Goal: Register for event/course

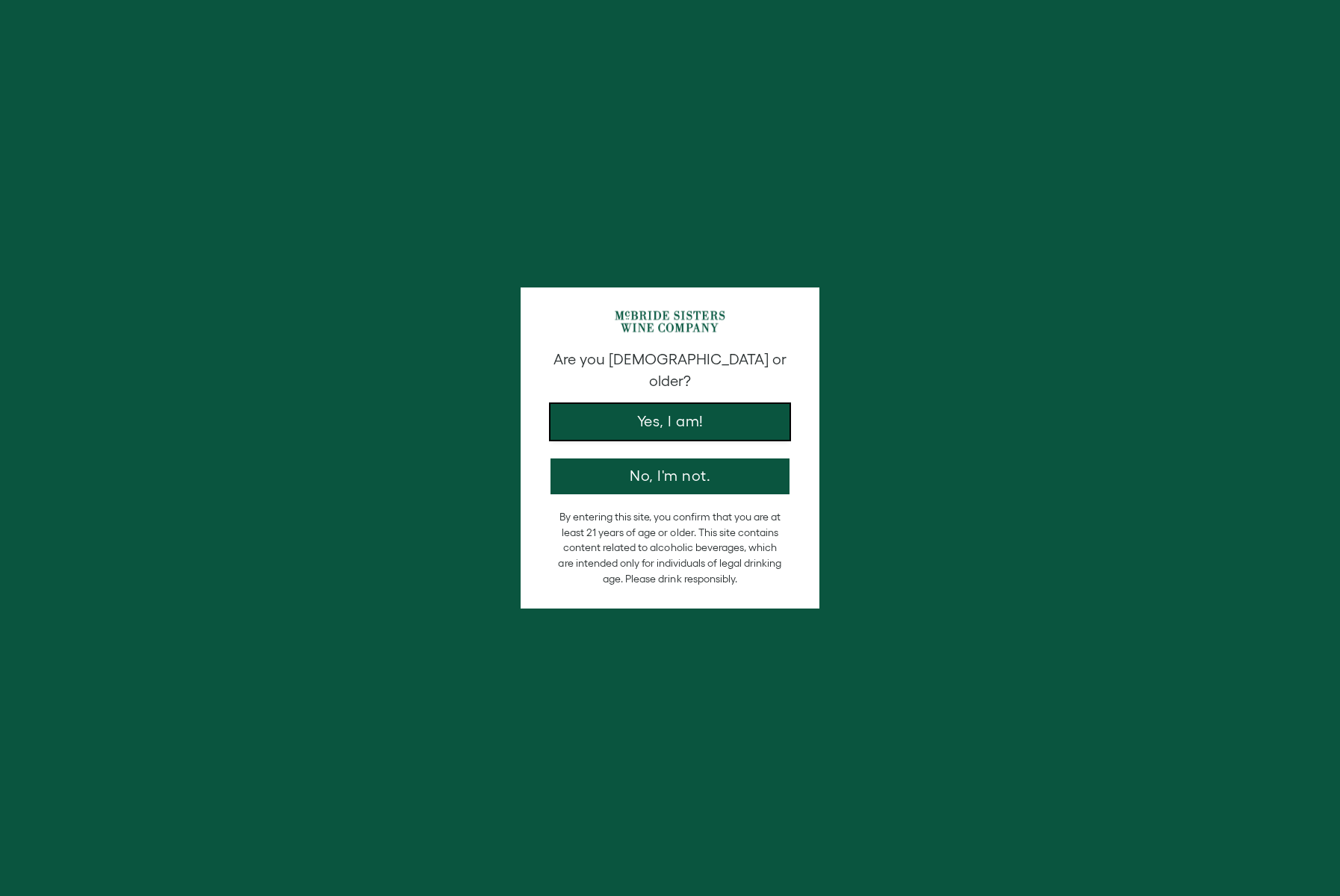
click at [601, 409] on button "Yes, I am!" at bounding box center [669, 422] width 239 height 36
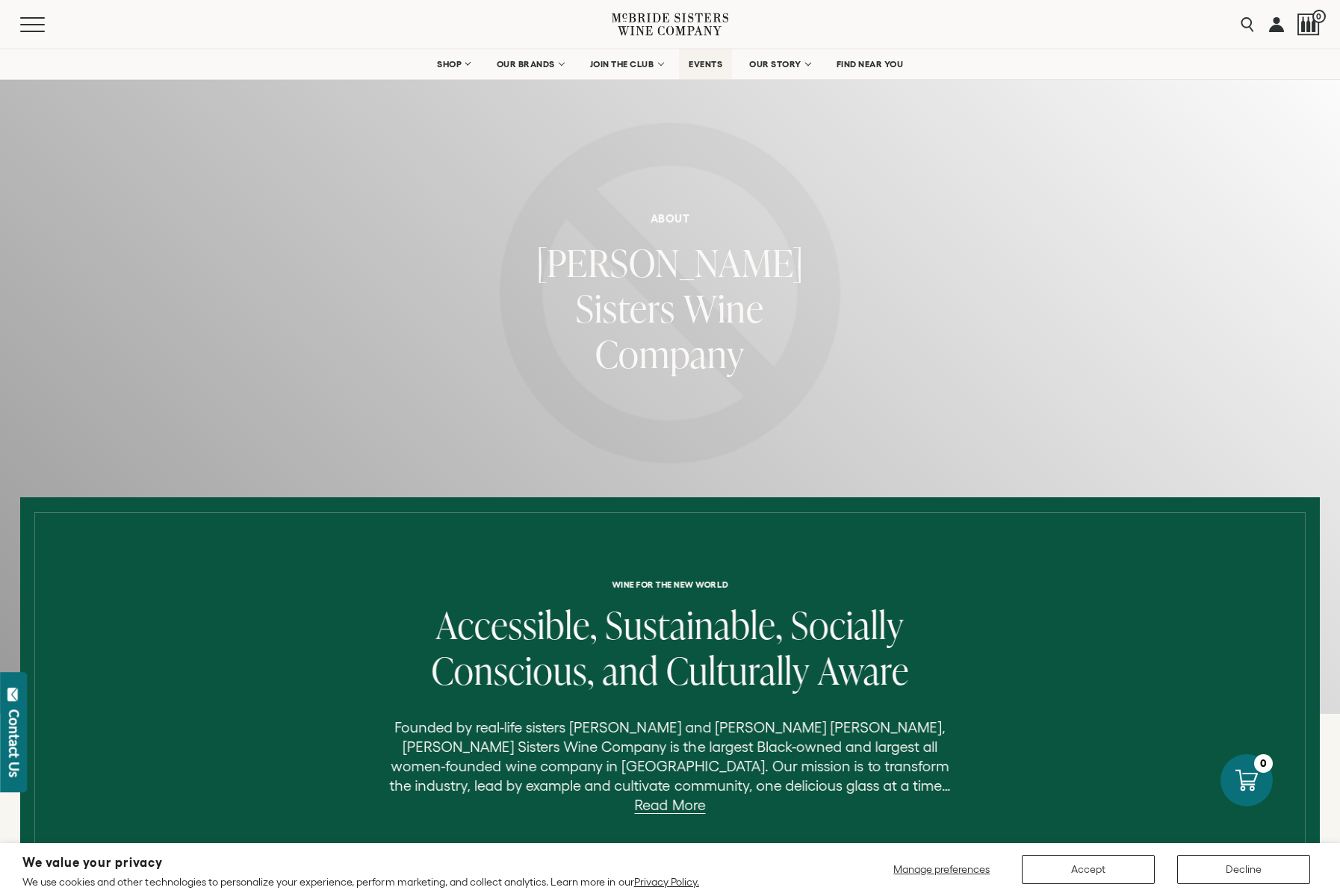
click at [708, 65] on span "EVENTS" at bounding box center [704, 64] width 33 height 10
